Goal: Task Accomplishment & Management: Use online tool/utility

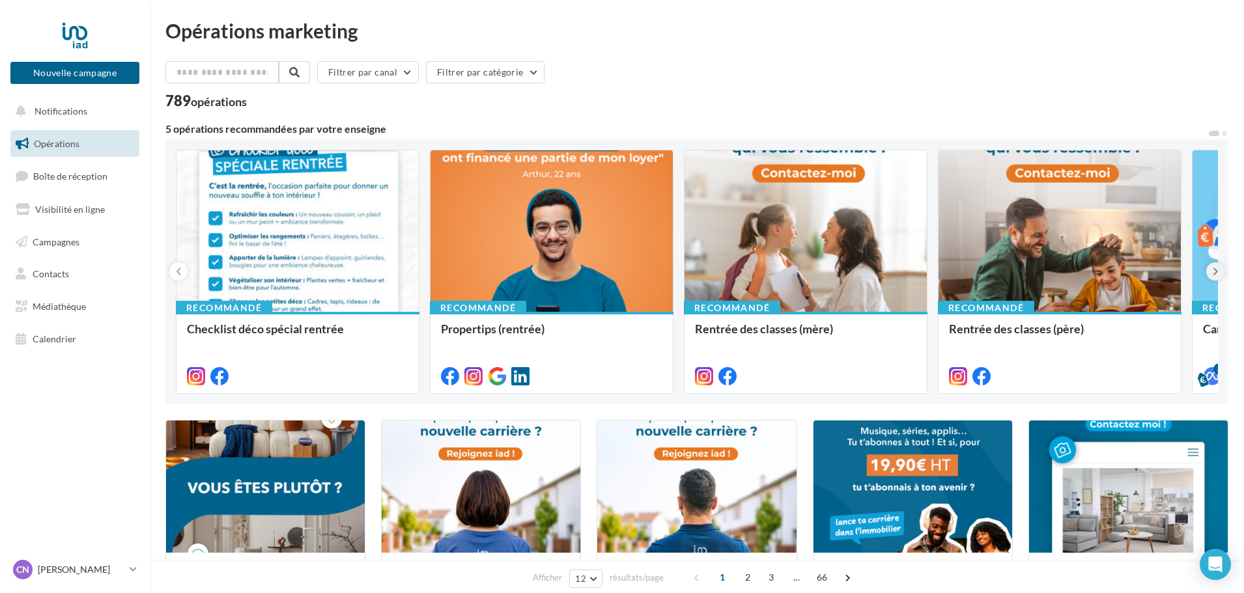
click at [1213, 274] on icon at bounding box center [1215, 271] width 6 height 13
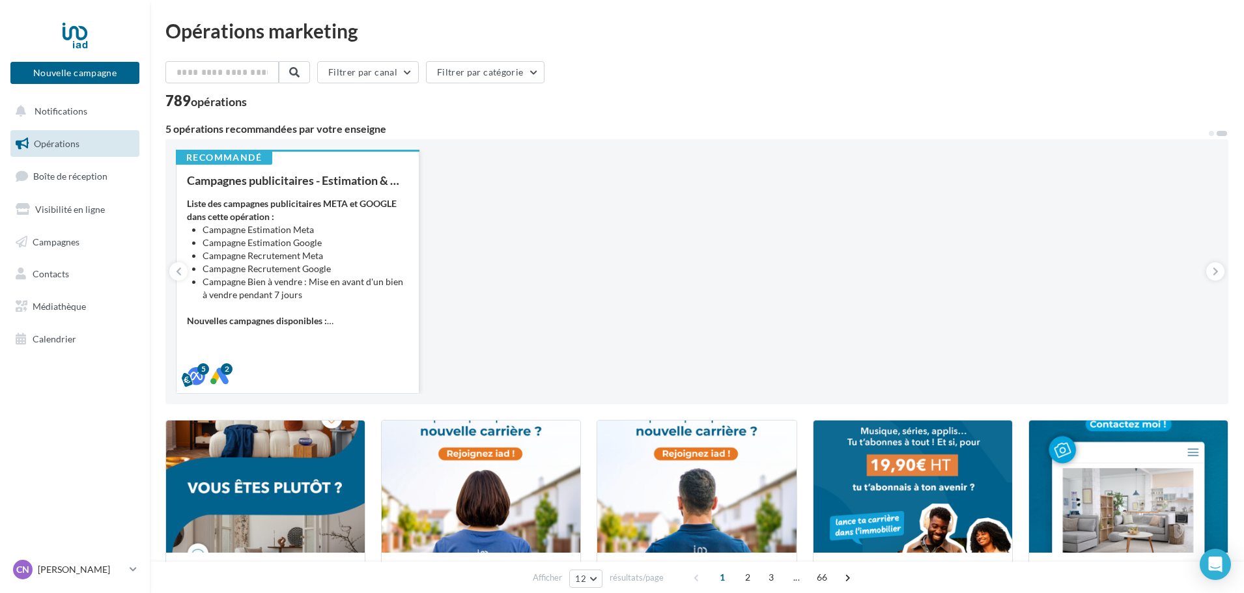
click at [293, 229] on li "Campagne Estimation Meta" at bounding box center [305, 229] width 206 height 13
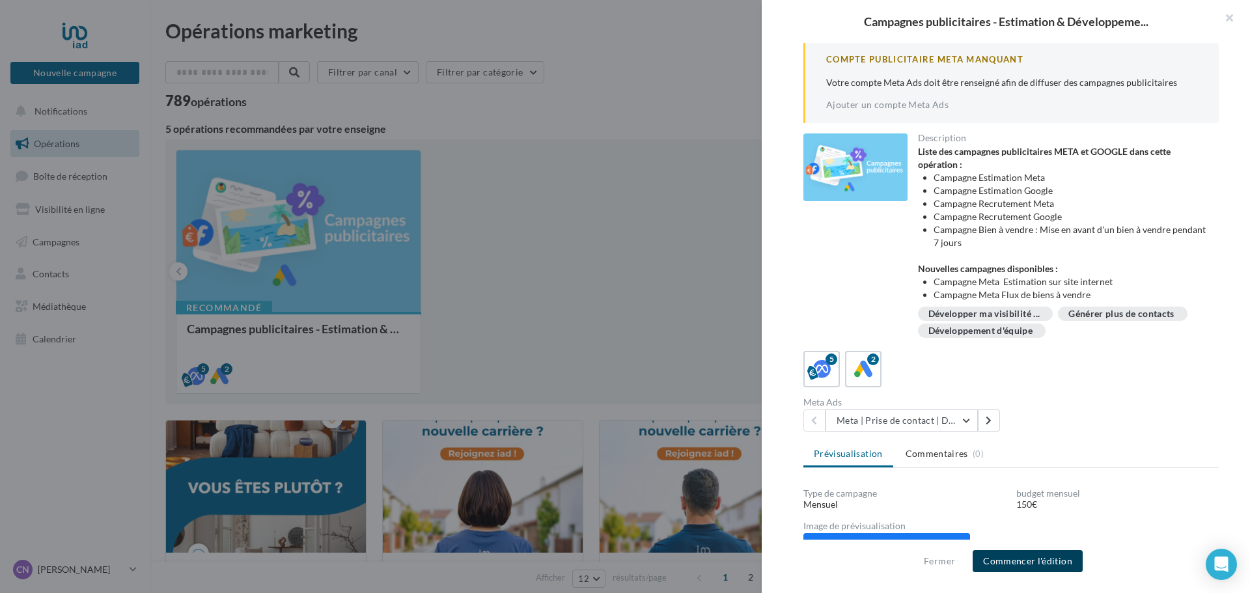
click at [1046, 568] on button "Commencer l'édition" at bounding box center [1028, 561] width 110 height 22
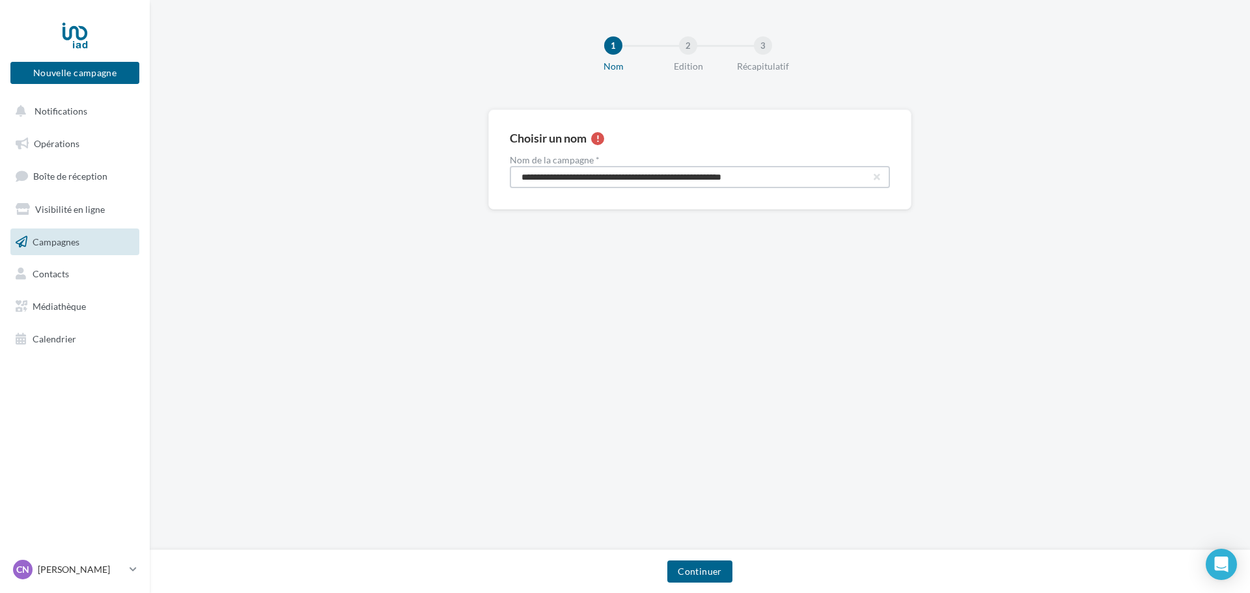
click at [621, 178] on input "**********" at bounding box center [700, 177] width 380 height 22
click at [830, 176] on input "**********" at bounding box center [700, 177] width 380 height 22
click at [699, 570] on button "Continuer" at bounding box center [699, 572] width 64 height 22
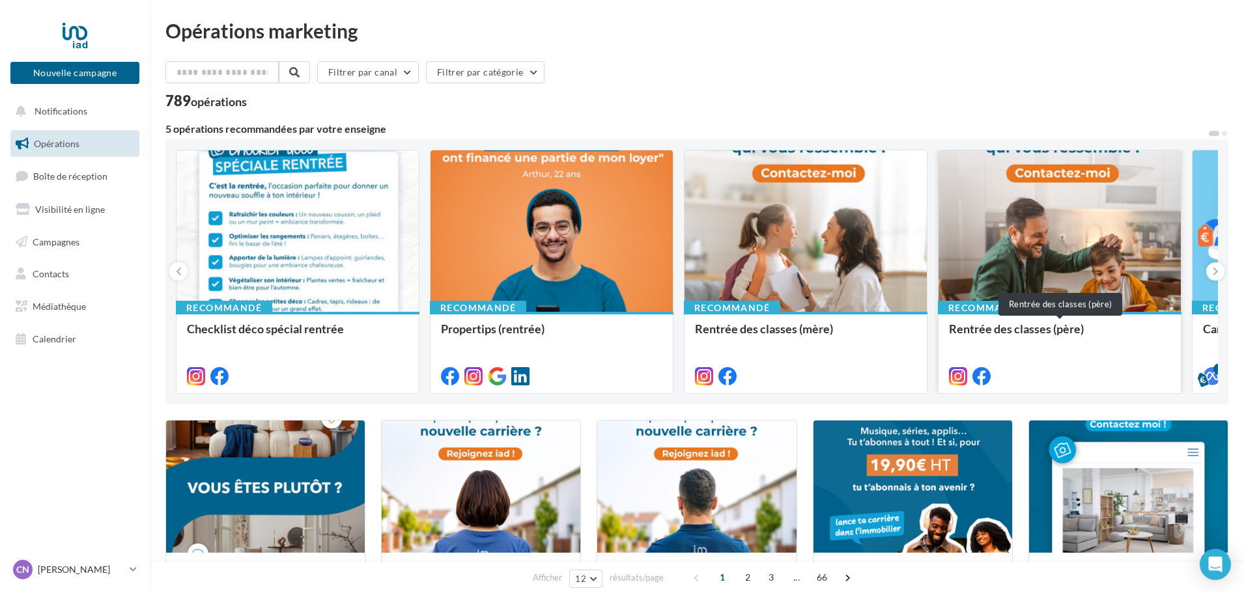
drag, startPoint x: 1094, startPoint y: 246, endPoint x: 1111, endPoint y: 322, distance: 77.9
click at [1111, 322] on div "Recommandé Rentrée des classes (père)" at bounding box center [1060, 272] width 244 height 244
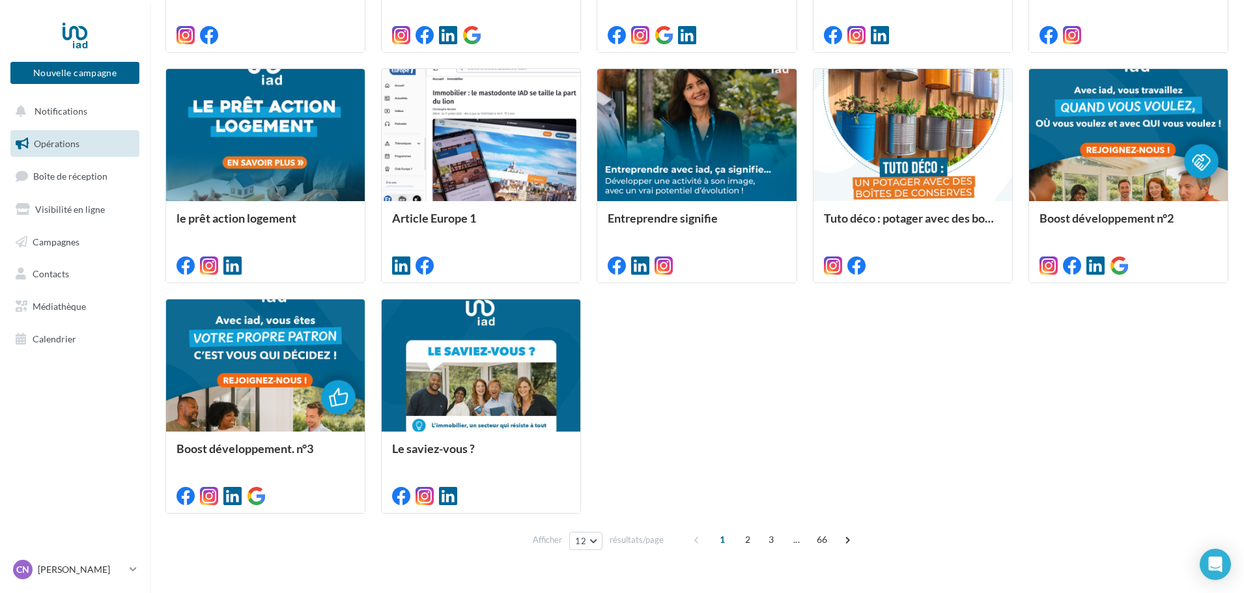
scroll to position [611, 0]
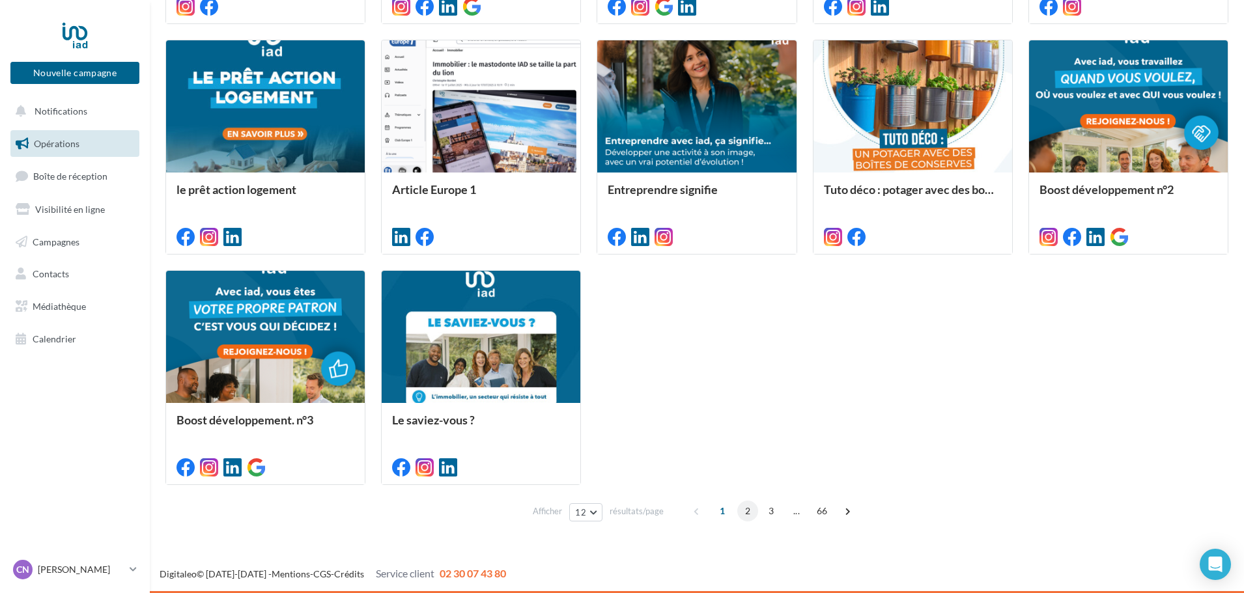
click at [750, 514] on span "2" at bounding box center [747, 511] width 21 height 21
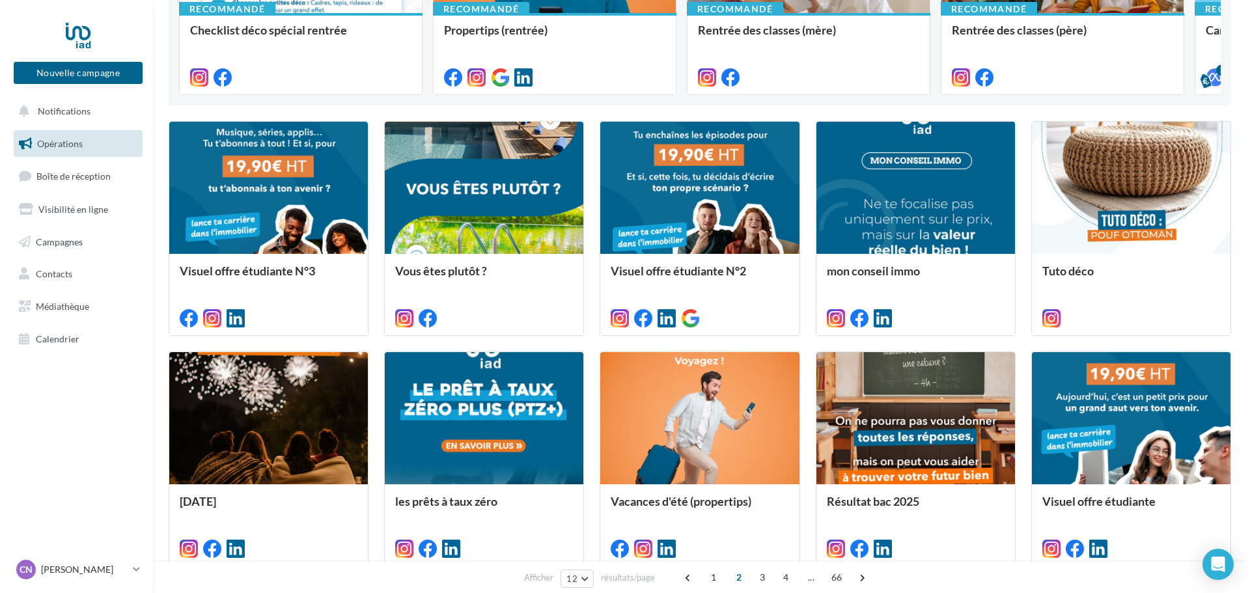
scroll to position [294, 0]
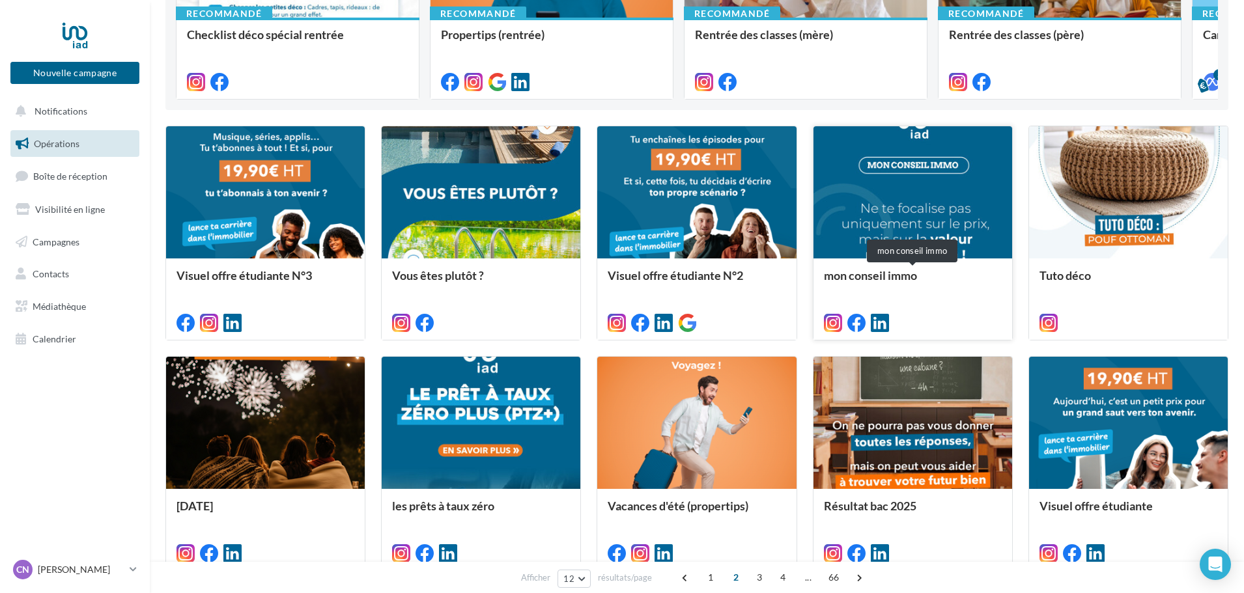
click at [891, 272] on div "mon conseil immo" at bounding box center [913, 282] width 178 height 26
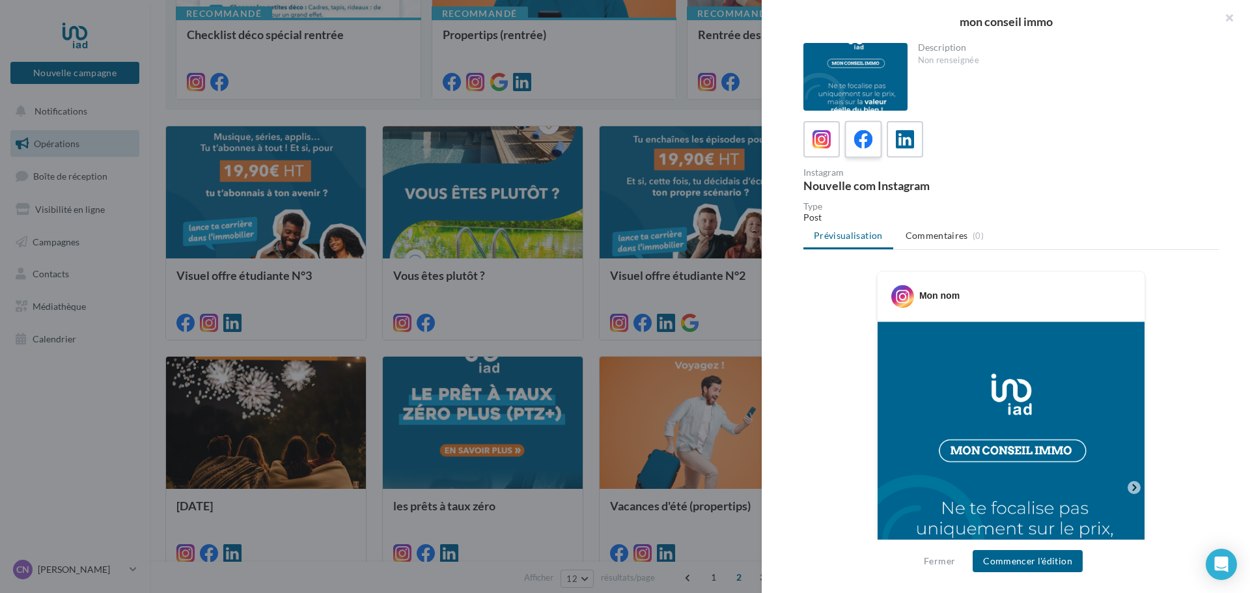
click at [863, 137] on icon at bounding box center [863, 139] width 19 height 19
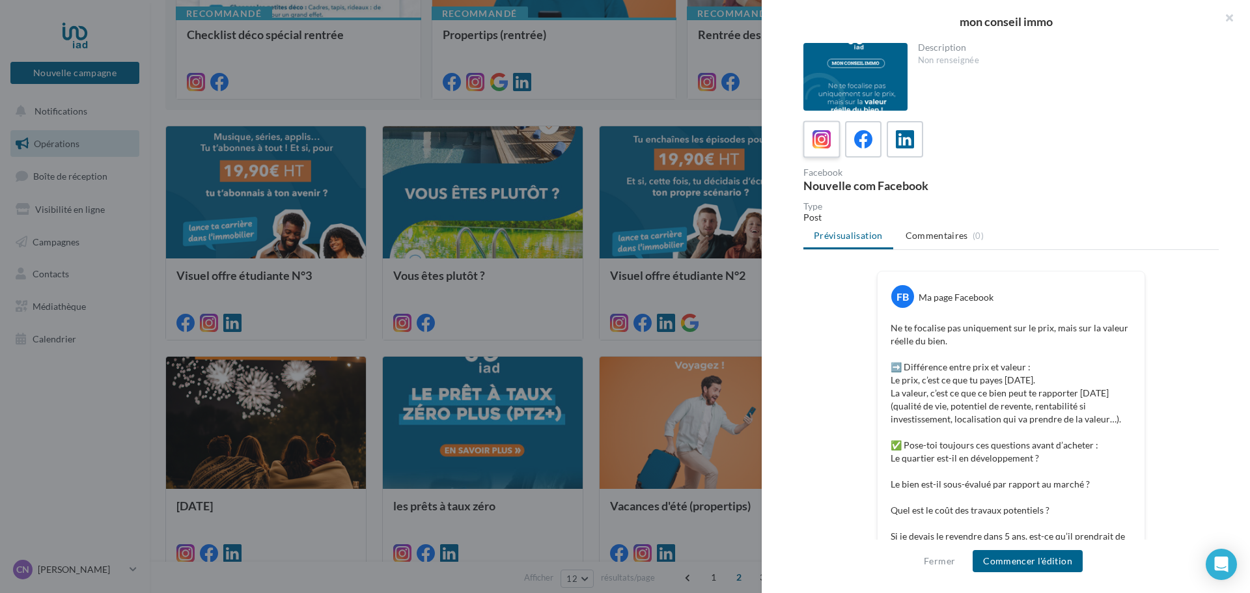
click at [818, 134] on icon at bounding box center [822, 139] width 19 height 19
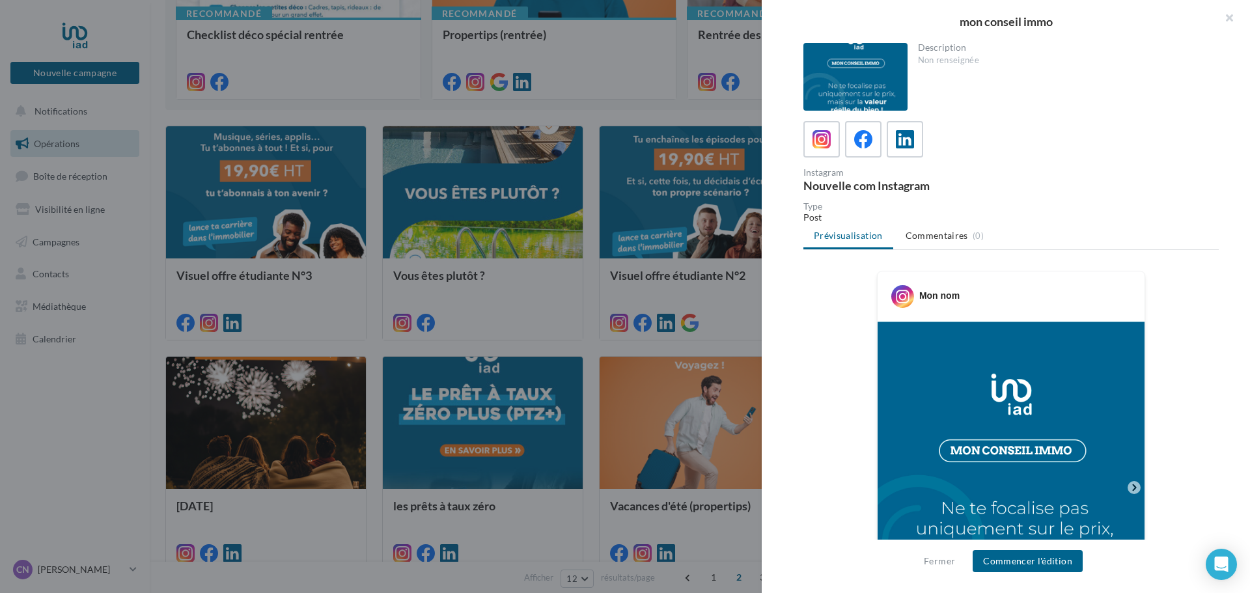
click at [1131, 488] on icon at bounding box center [1134, 488] width 12 height 12
click at [1128, 486] on icon at bounding box center [1134, 488] width 12 height 12
click at [1011, 562] on button "Commencer l'édition" at bounding box center [1028, 561] width 110 height 22
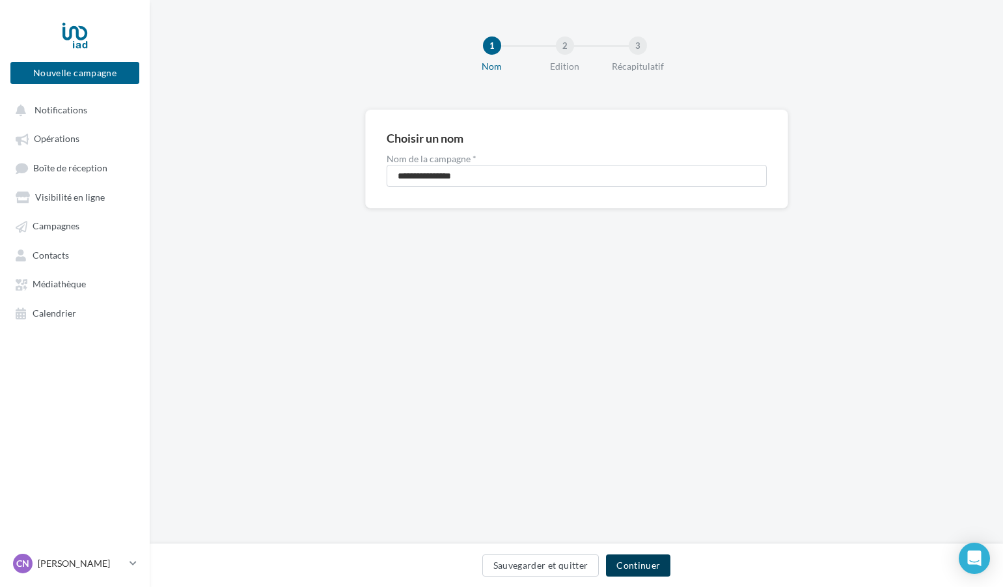
click at [640, 568] on button "Continuer" at bounding box center [638, 565] width 64 height 22
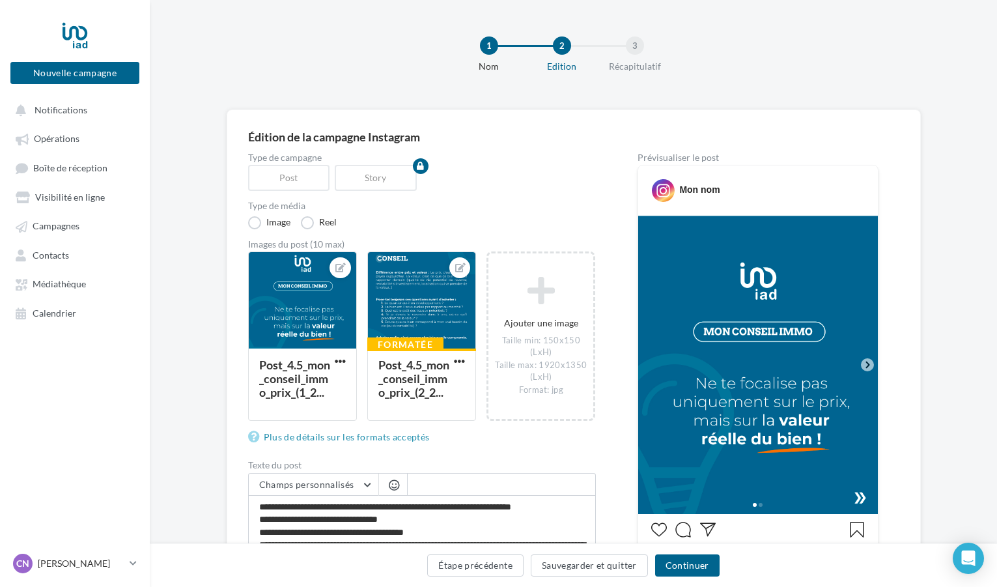
click at [869, 365] on icon at bounding box center [867, 364] width 4 height 7
click at [867, 360] on icon at bounding box center [867, 365] width 12 height 12
click at [866, 369] on icon at bounding box center [867, 365] width 12 height 12
click at [857, 499] on div at bounding box center [758, 503] width 240 height 21
click at [439, 328] on div at bounding box center [421, 301] width 107 height 98
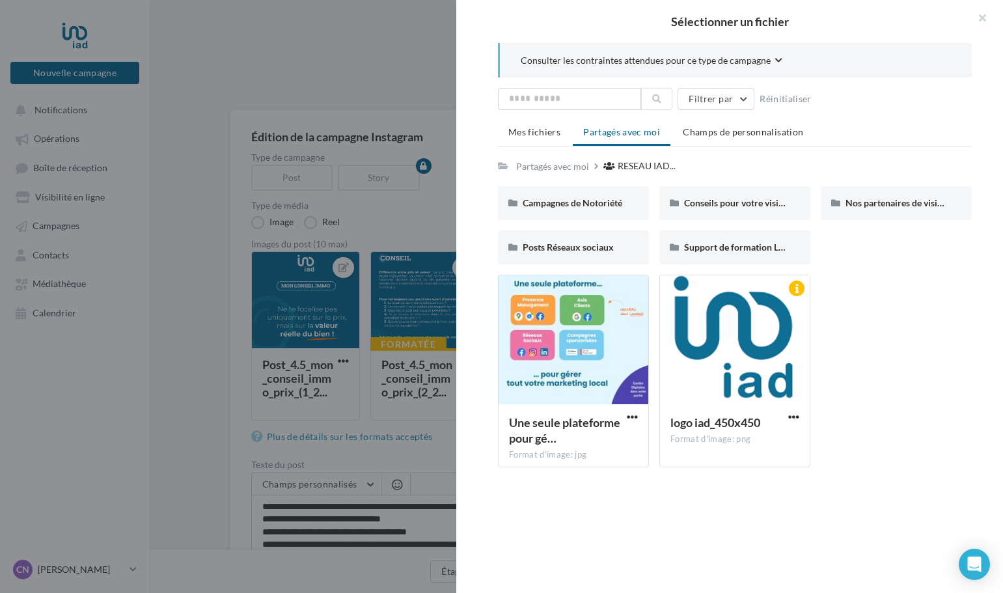
click at [330, 329] on div at bounding box center [501, 296] width 1003 height 593
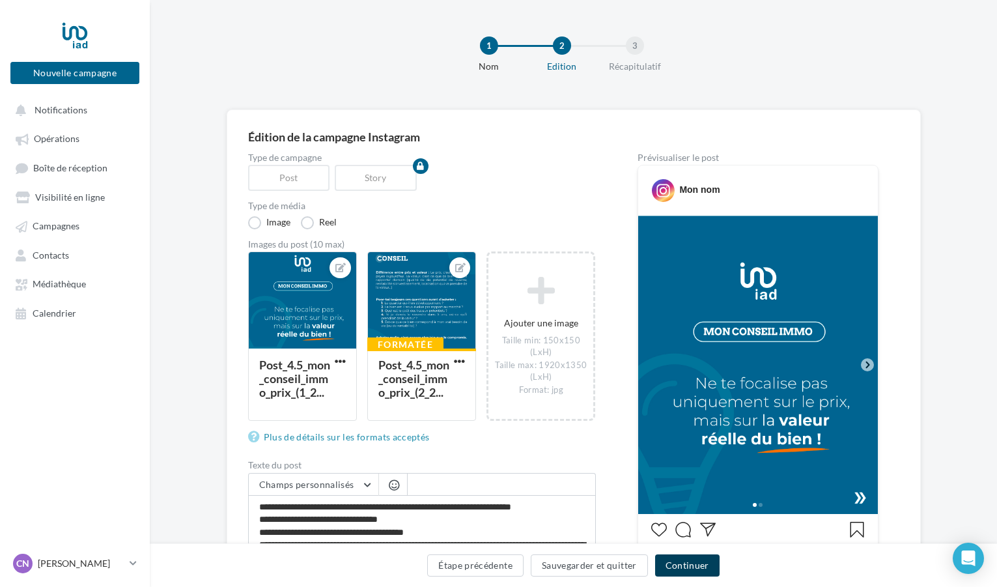
click at [693, 561] on button "Continuer" at bounding box center [687, 565] width 64 height 22
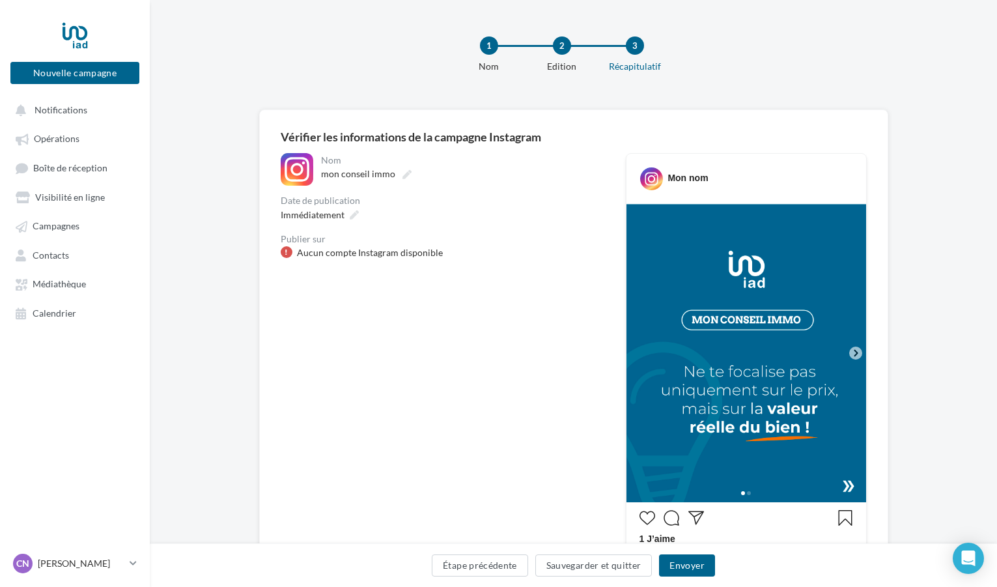
click at [857, 354] on icon at bounding box center [856, 353] width 4 height 7
click at [361, 251] on div "Aucun compte Instagram disponible" at bounding box center [370, 252] width 146 height 13
click at [62, 245] on link "Contacts" at bounding box center [75, 254] width 134 height 23
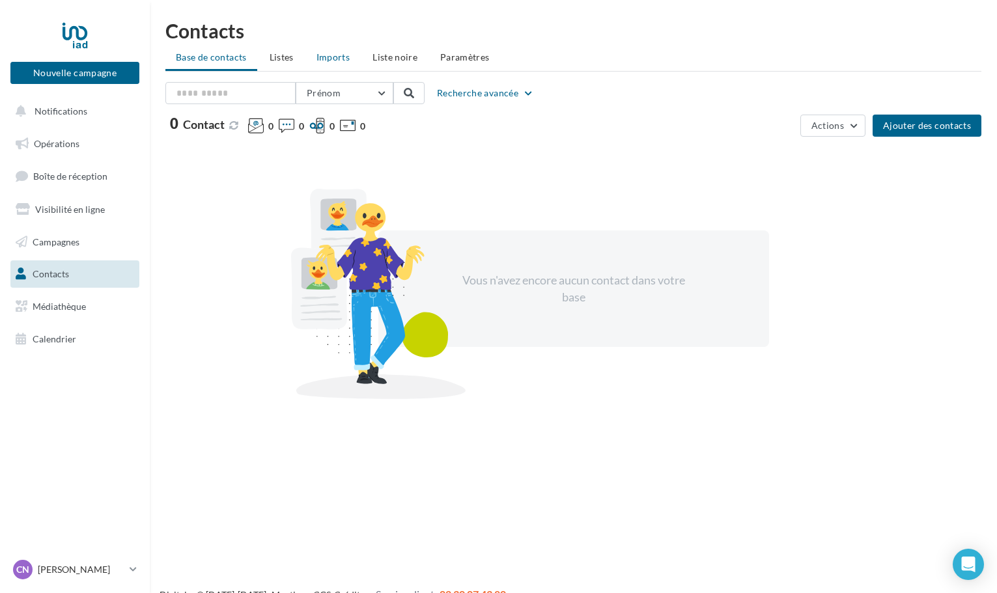
click at [346, 56] on span "Imports" at bounding box center [332, 56] width 33 height 11
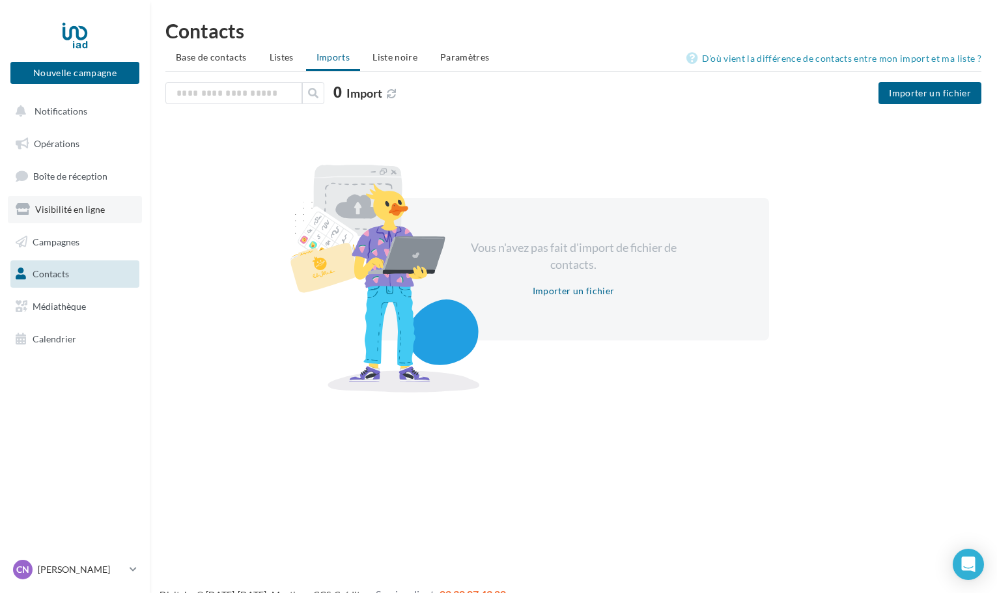
click at [68, 211] on span "Visibilité en ligne" at bounding box center [70, 209] width 70 height 11
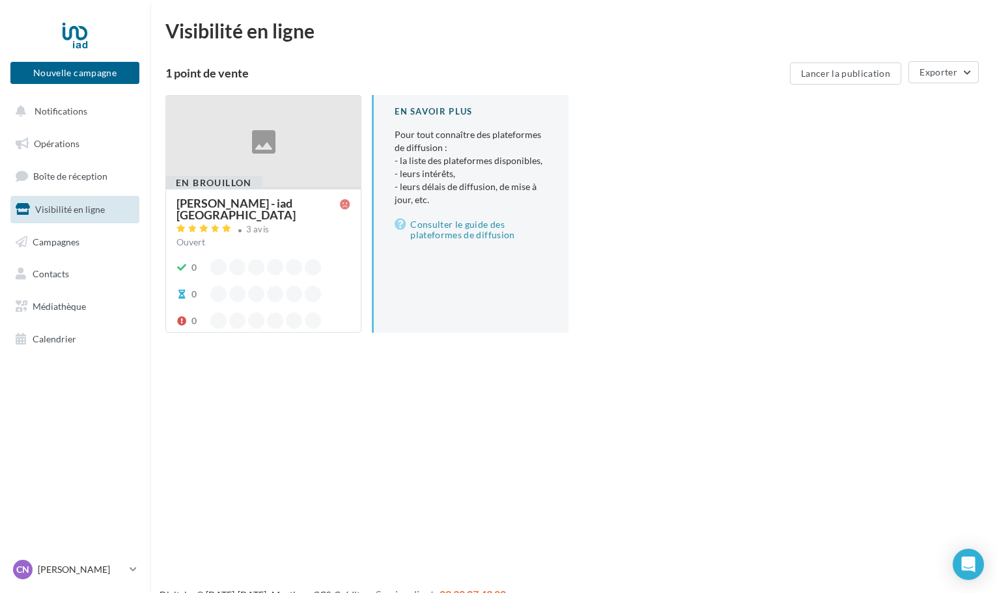
click at [298, 185] on div at bounding box center [263, 142] width 195 height 92
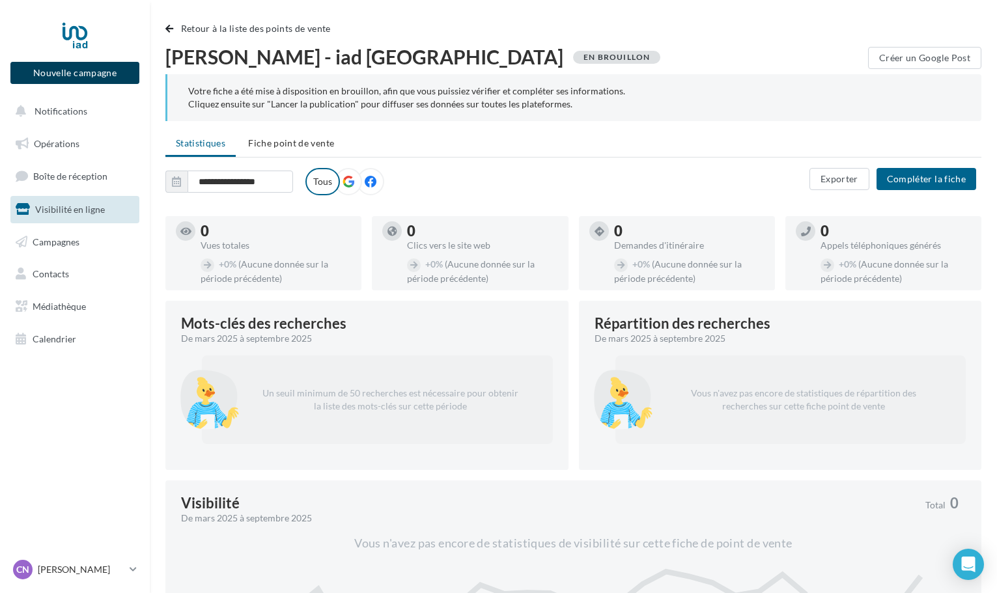
click at [81, 71] on button "Nouvelle campagne" at bounding box center [74, 73] width 129 height 22
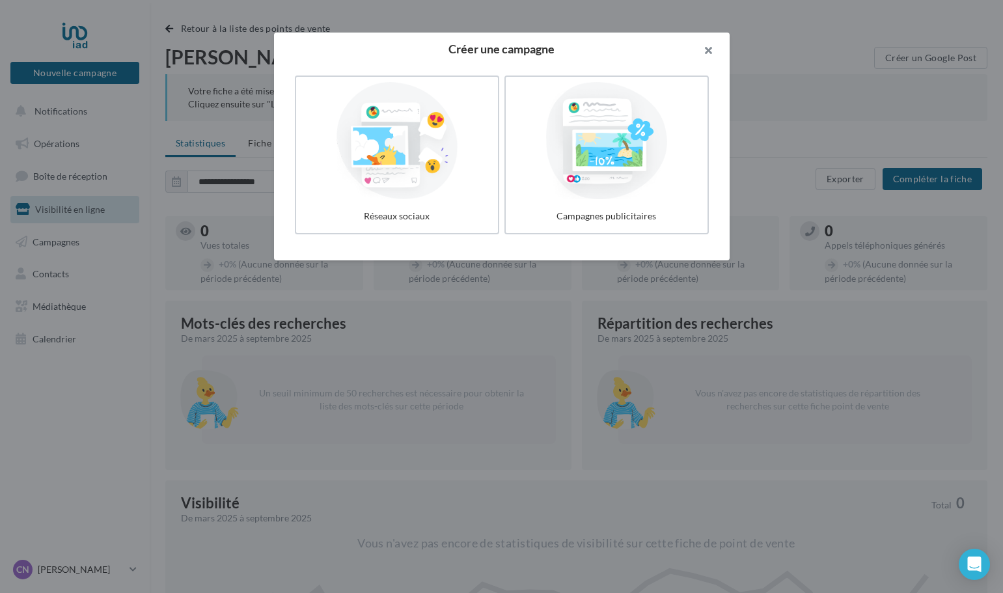
click at [716, 44] on button "button" at bounding box center [704, 52] width 52 height 39
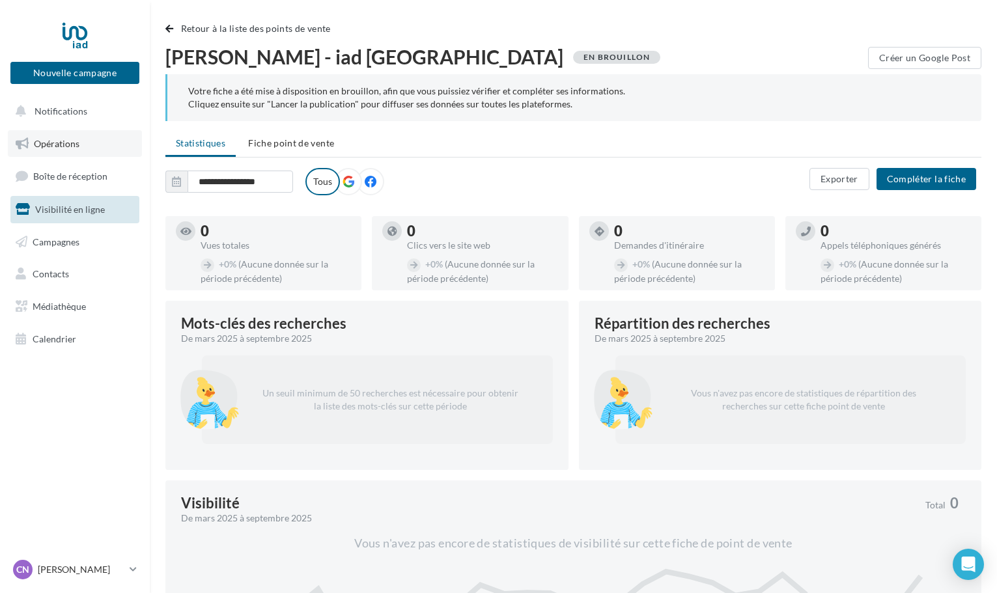
click at [67, 152] on link "Opérations" at bounding box center [75, 143] width 134 height 27
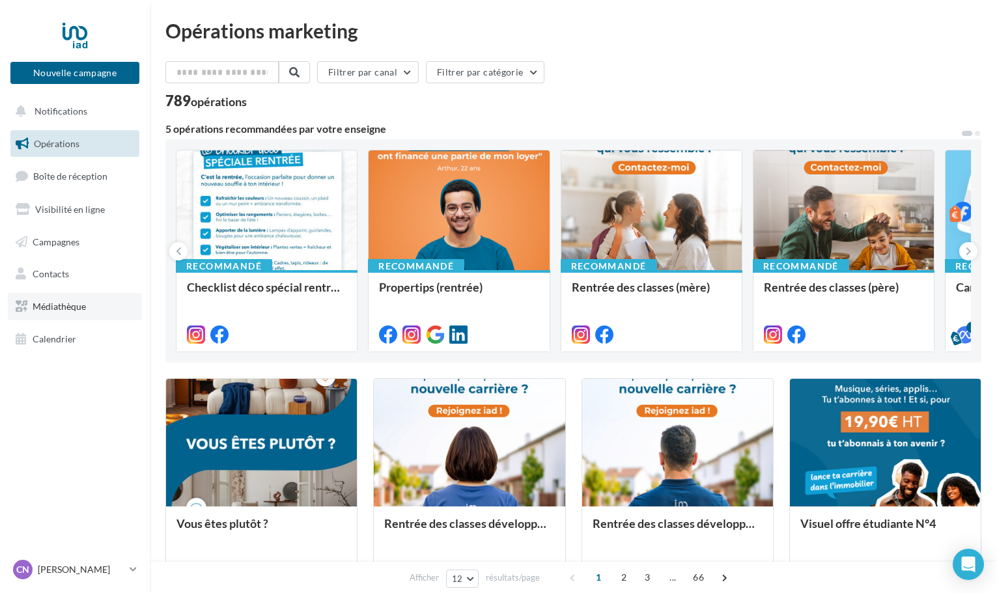
click at [53, 312] on link "Médiathèque" at bounding box center [75, 306] width 134 height 27
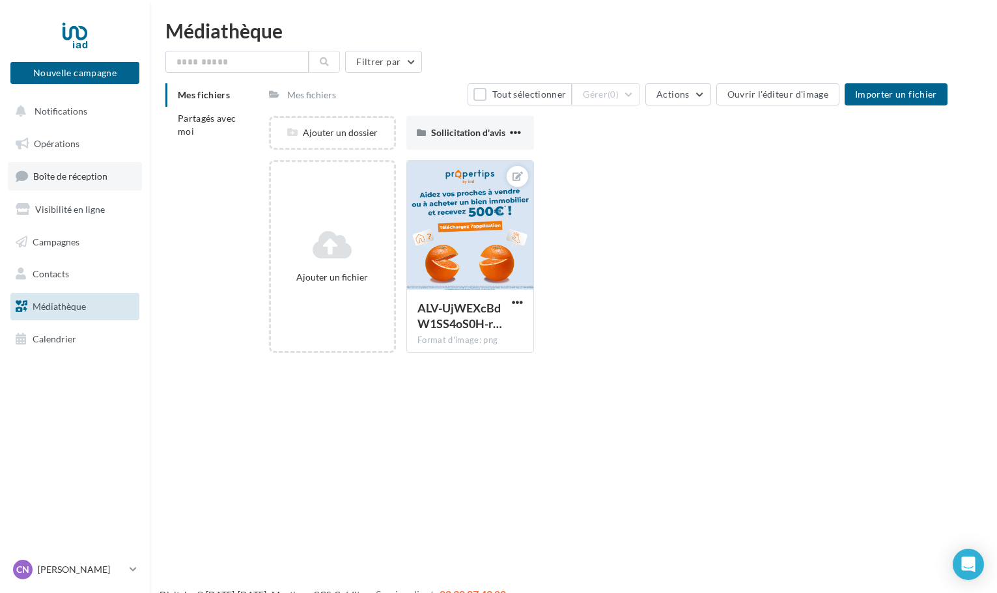
click at [70, 169] on link "Boîte de réception" at bounding box center [75, 176] width 134 height 28
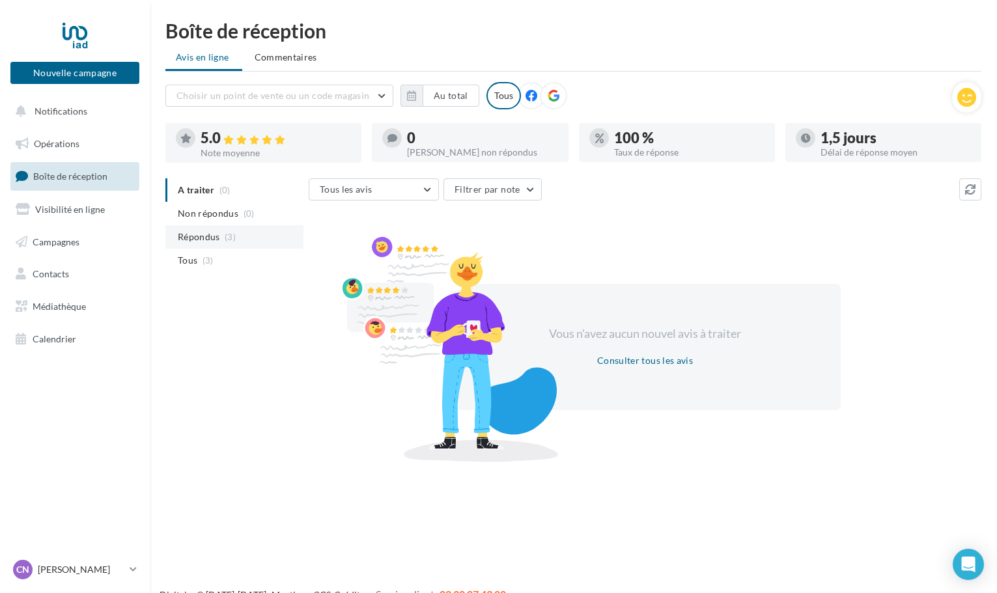
click at [208, 234] on span "Répondus" at bounding box center [199, 236] width 42 height 13
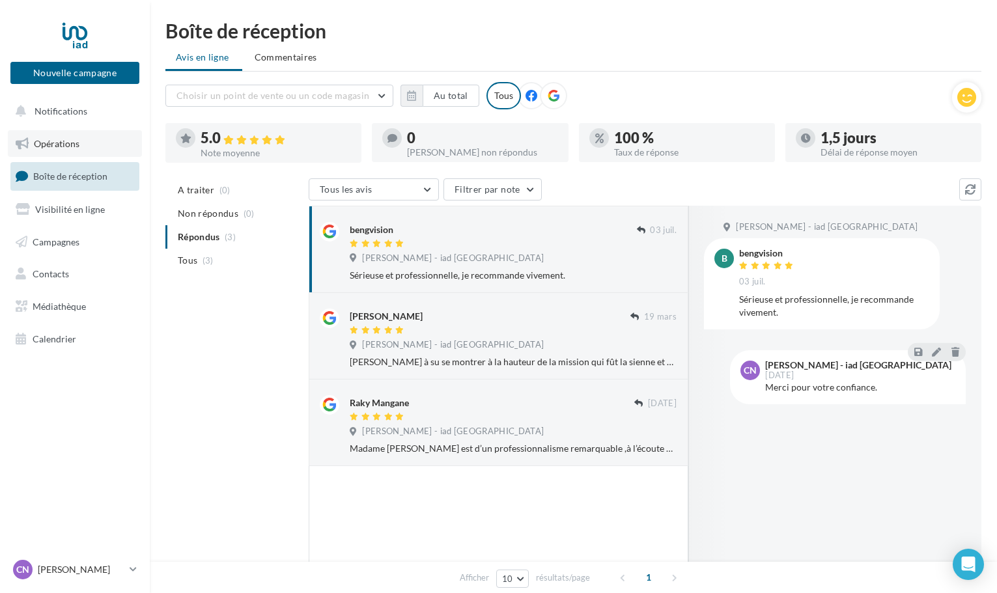
click at [46, 148] on span "Opérations" at bounding box center [57, 143] width 46 height 11
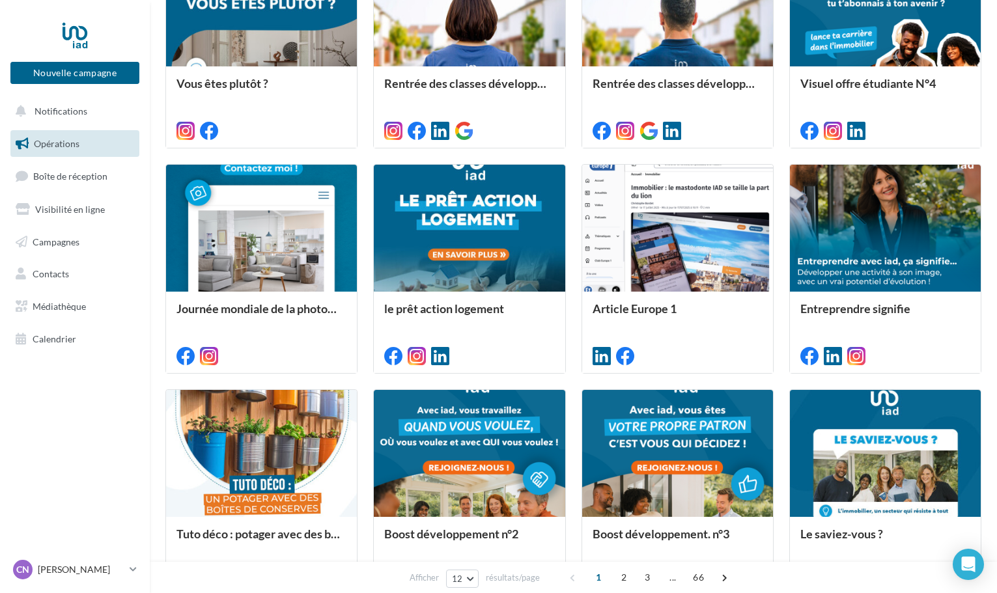
scroll to position [554, 0]
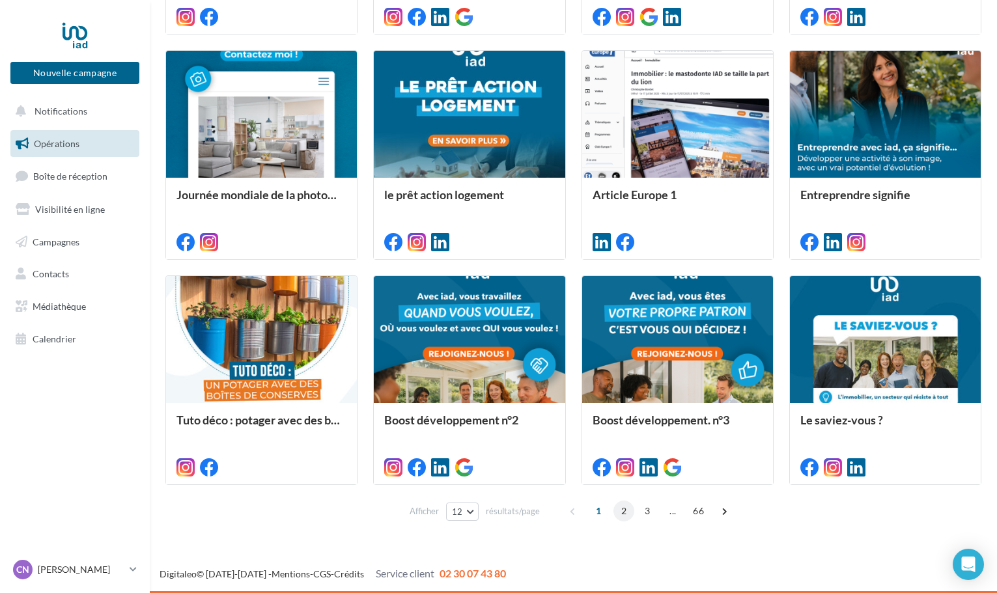
click at [625, 510] on span "2" at bounding box center [623, 511] width 21 height 21
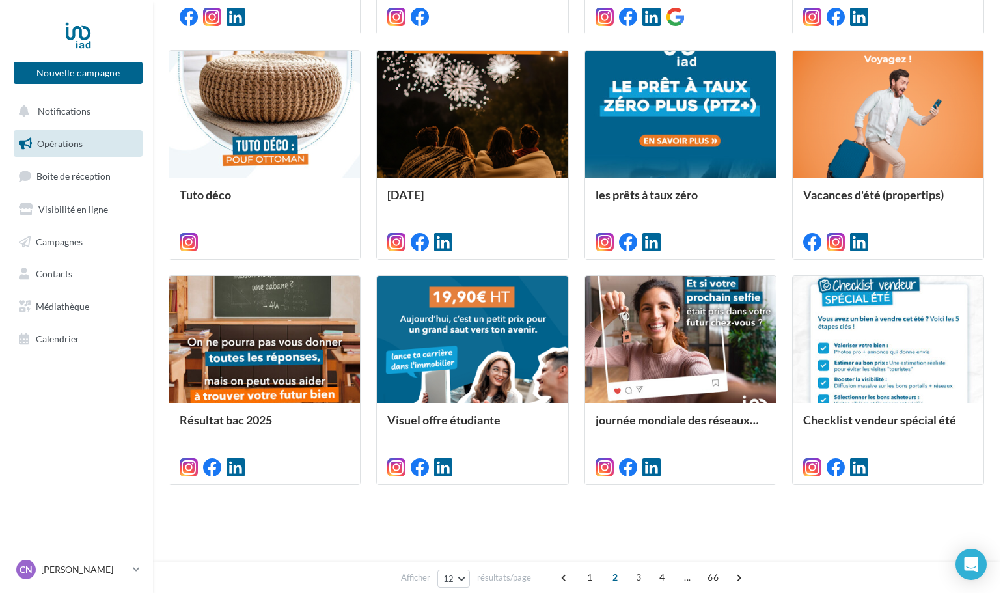
scroll to position [326, 0]
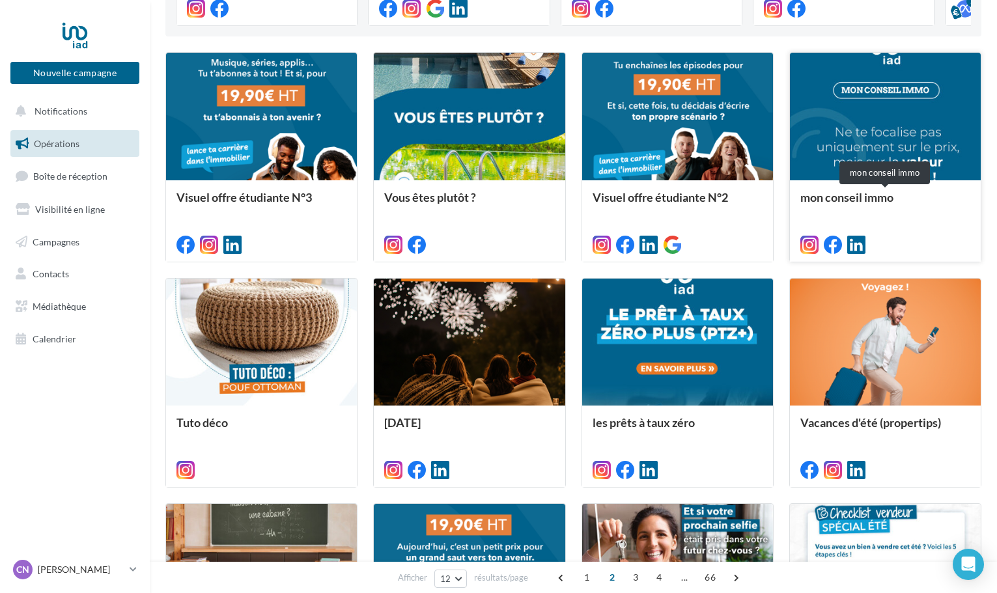
click at [887, 201] on div "mon conseil immo" at bounding box center [885, 204] width 170 height 26
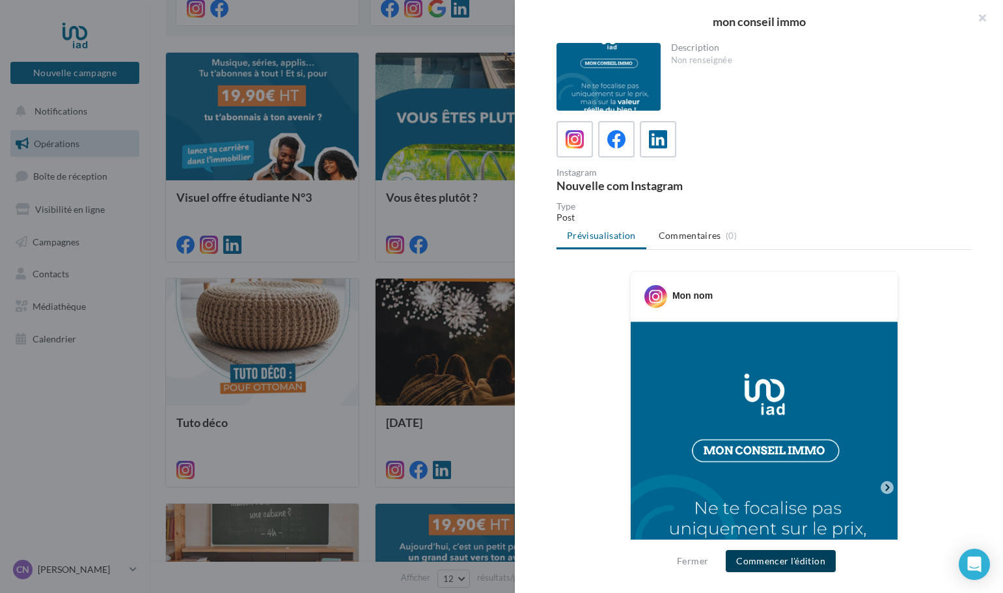
click at [802, 565] on button "Commencer l'édition" at bounding box center [781, 561] width 110 height 22
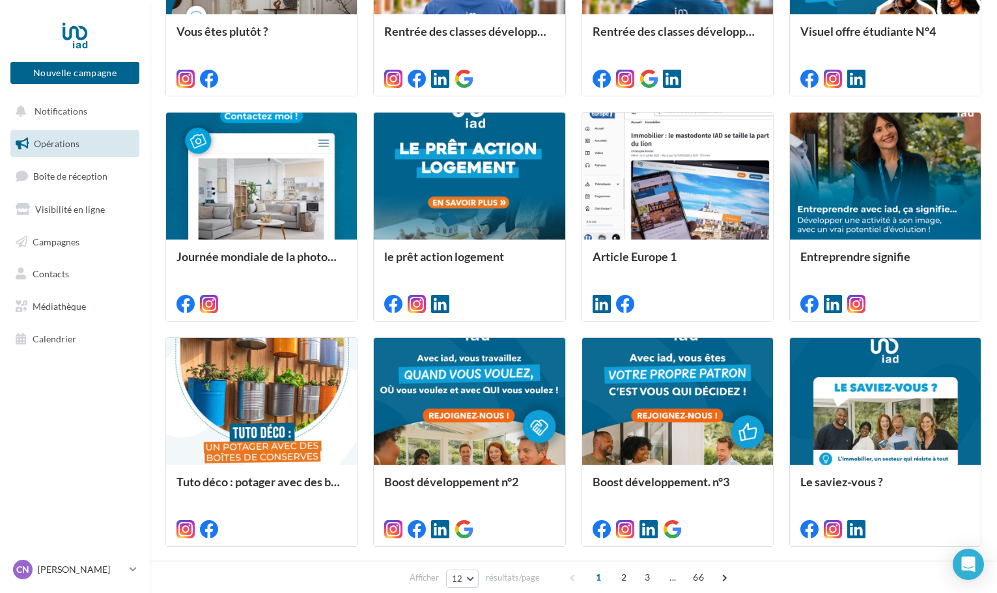
scroll to position [554, 0]
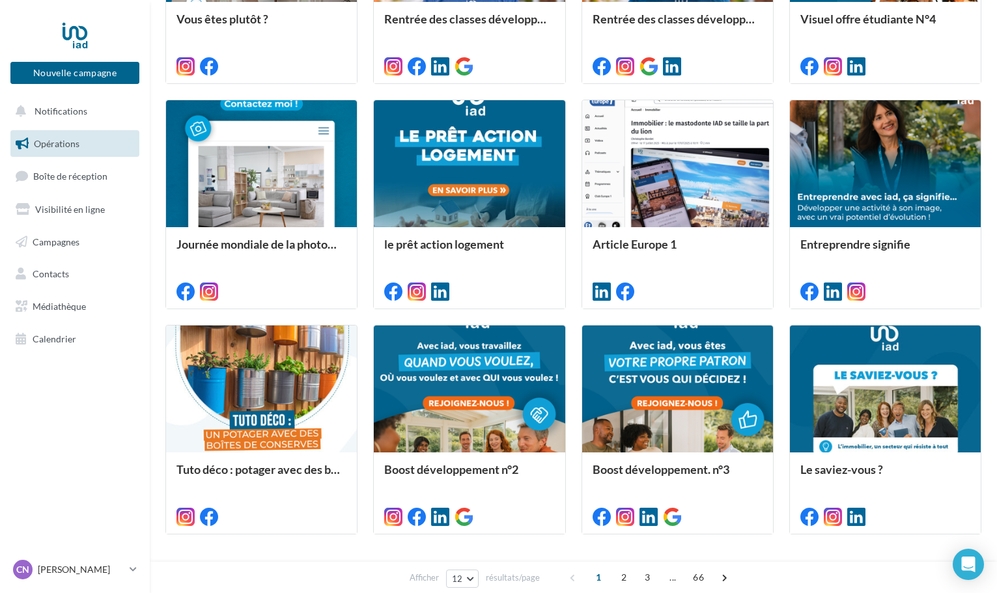
scroll to position [554, 0]
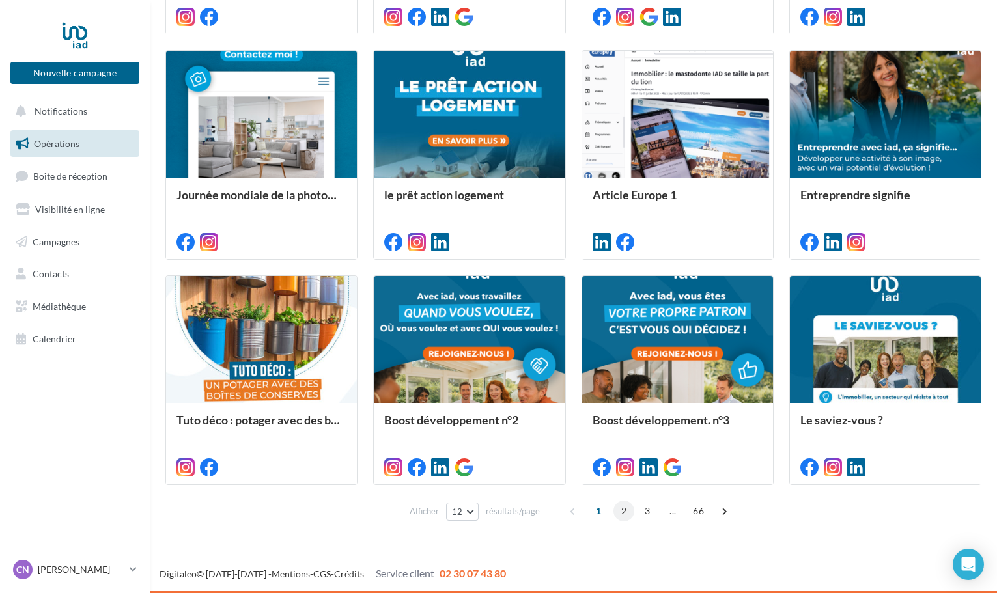
click at [621, 514] on span "2" at bounding box center [623, 511] width 21 height 21
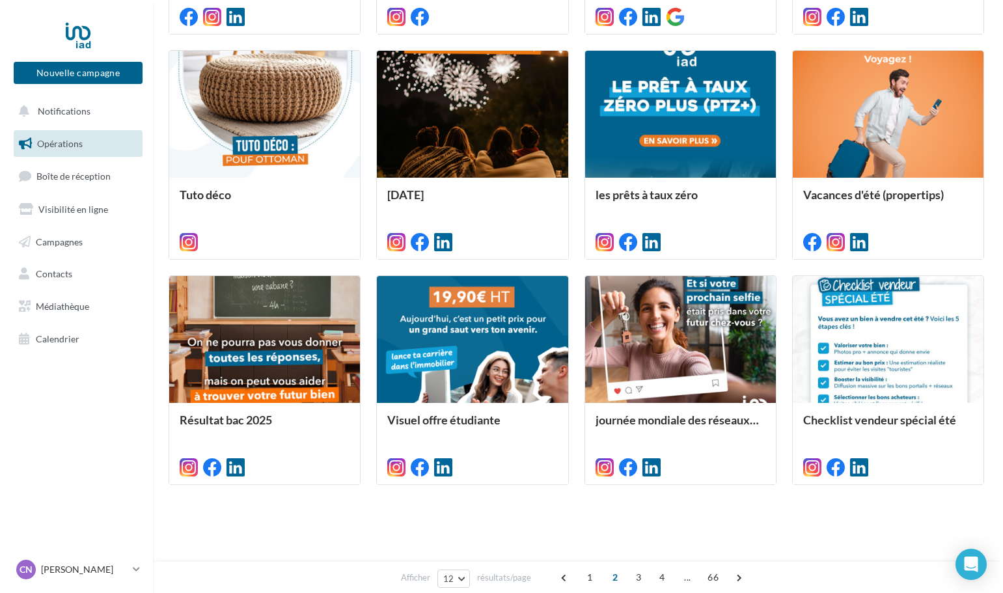
scroll to position [326, 0]
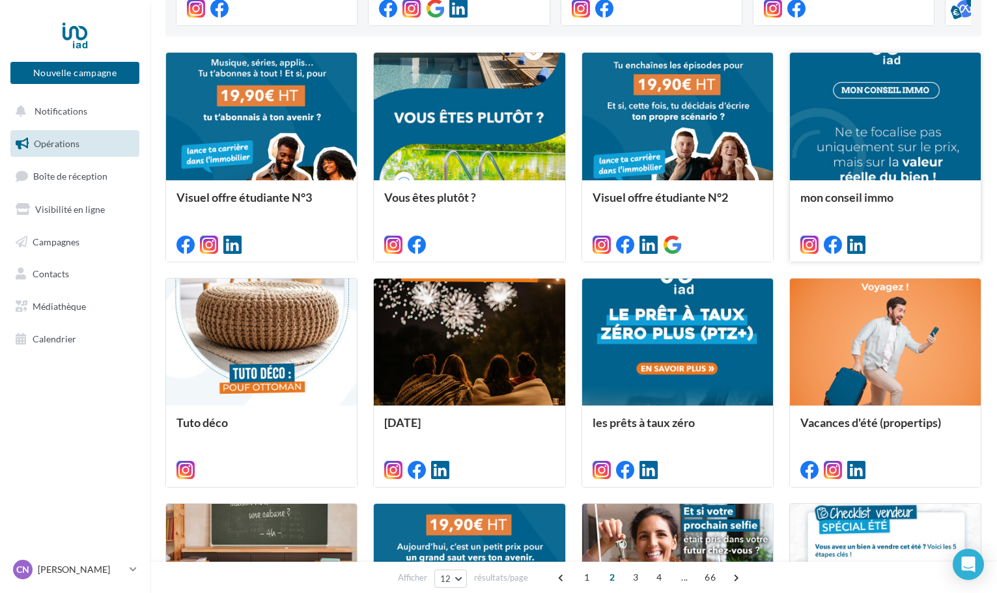
click at [937, 186] on div "mon conseil immo" at bounding box center [885, 220] width 191 height 80
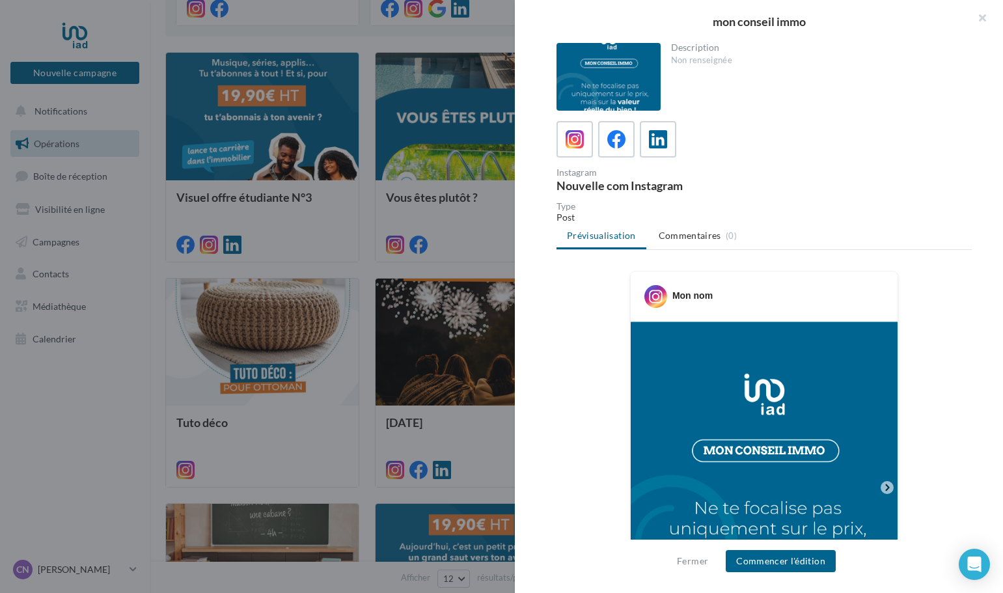
click at [704, 298] on div "Mon nom" at bounding box center [693, 295] width 40 height 13
click at [658, 292] on icon at bounding box center [656, 296] width 23 height 23
click at [697, 232] on span "Commentaires" at bounding box center [690, 235] width 63 height 13
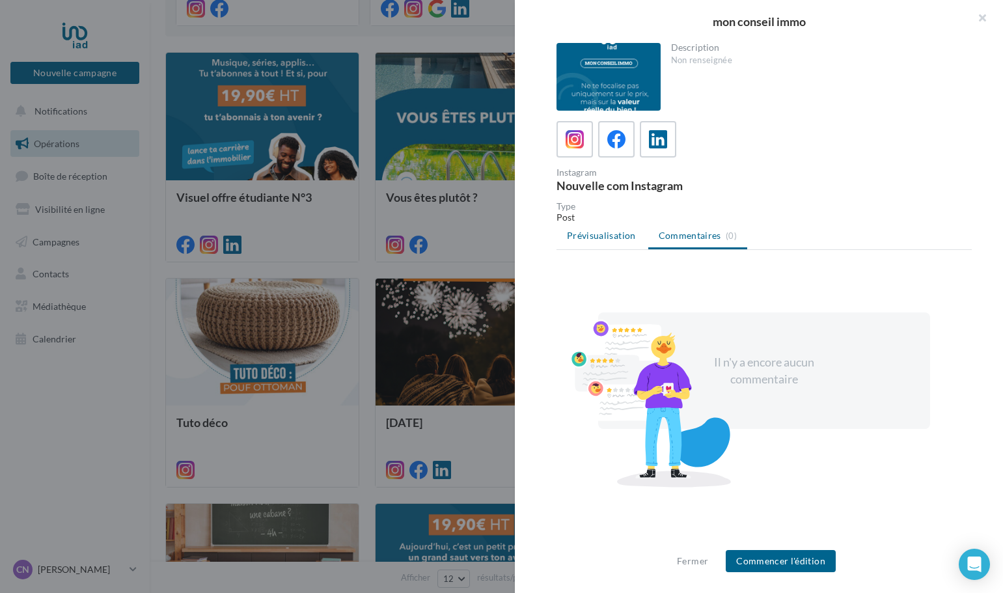
click at [622, 234] on span "Prévisualisation" at bounding box center [601, 235] width 69 height 11
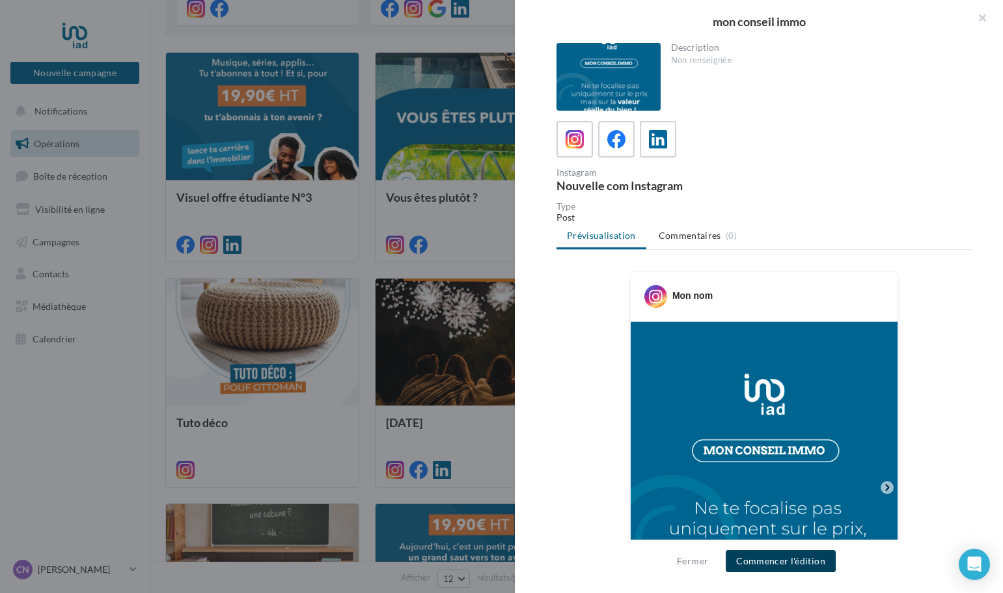
click at [791, 561] on button "Commencer l'édition" at bounding box center [781, 561] width 110 height 22
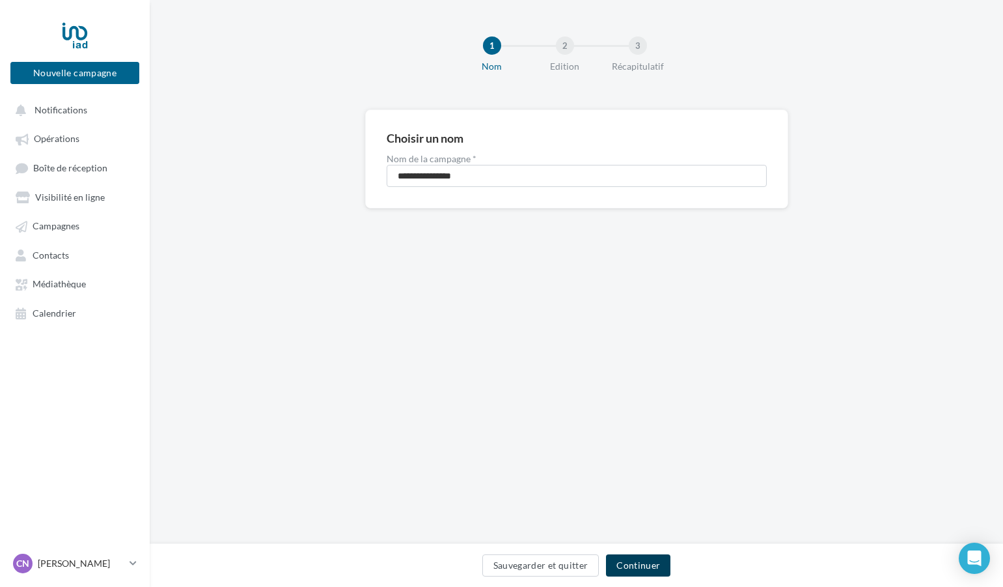
click at [639, 564] on button "Continuer" at bounding box center [638, 565] width 64 height 22
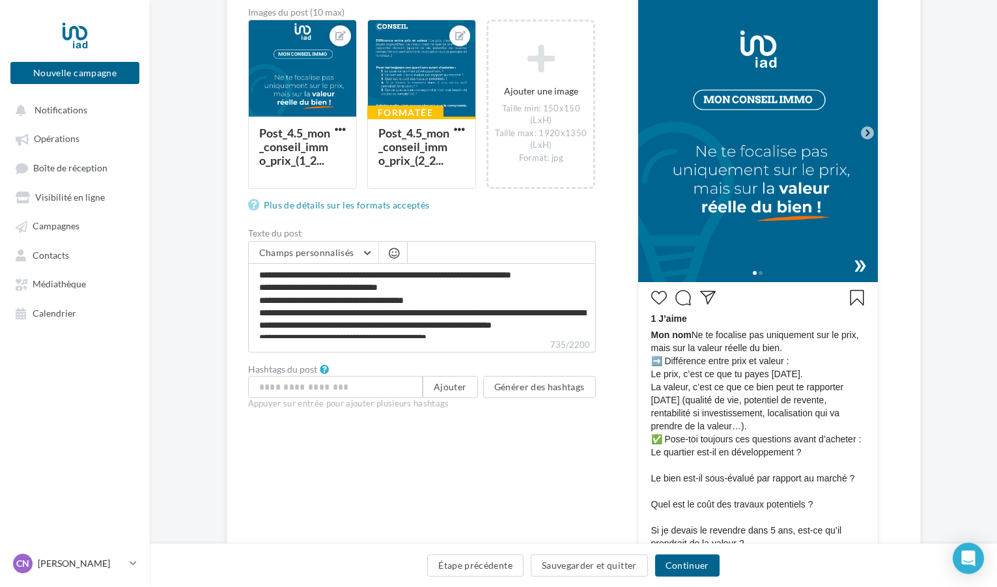
scroll to position [202, 0]
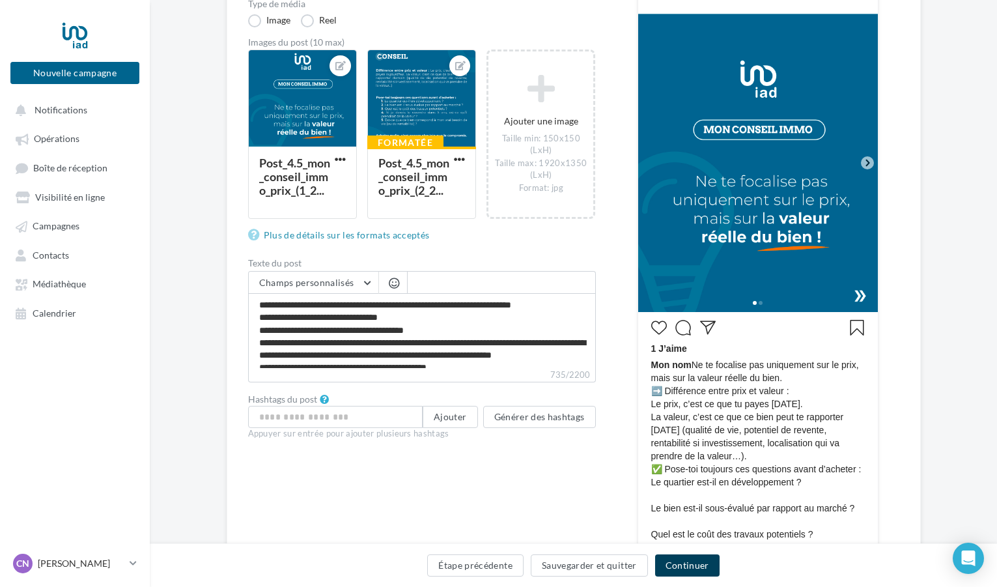
click at [708, 563] on button "Continuer" at bounding box center [687, 565] width 64 height 22
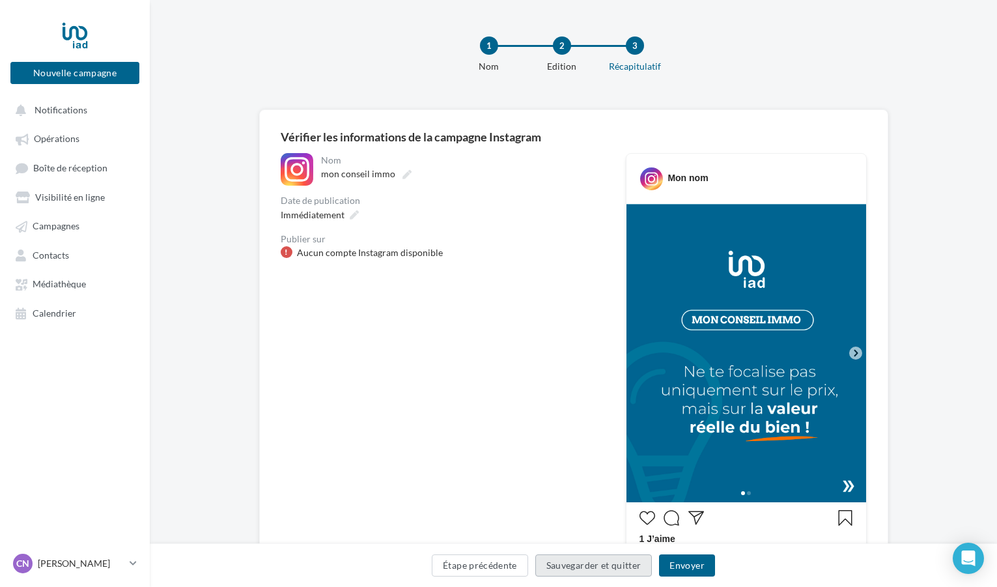
click at [625, 568] on button "Sauvegarder et quitter" at bounding box center [593, 565] width 117 height 22
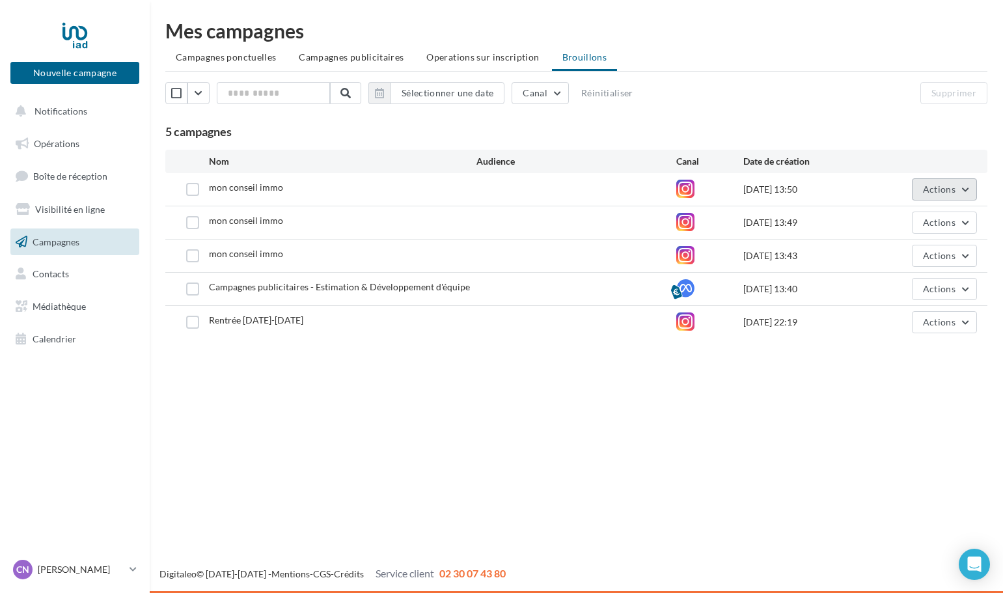
click at [956, 188] on button "Actions" at bounding box center [944, 189] width 65 height 22
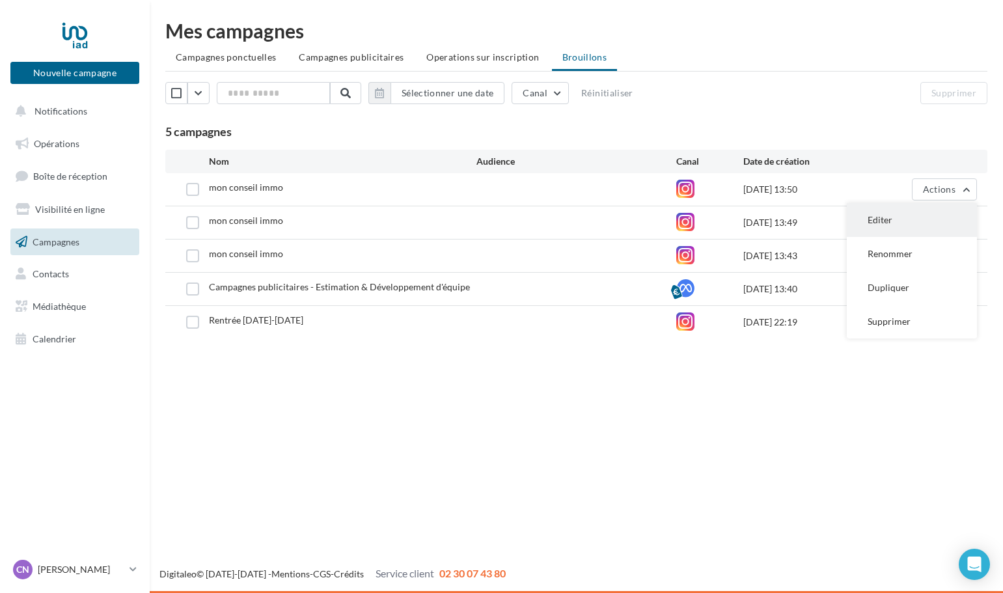
click at [876, 223] on button "Editer" at bounding box center [912, 220] width 130 height 34
